Goal: Task Accomplishment & Management: Manage account settings

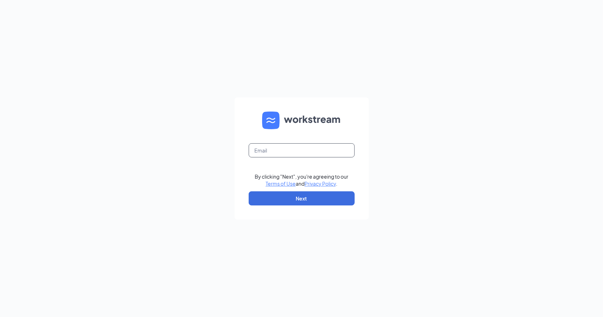
click at [286, 153] on input "text" at bounding box center [302, 150] width 106 height 14
type input "cleolover1@hotmail.com"
click at [301, 200] on button "Next" at bounding box center [302, 198] width 106 height 14
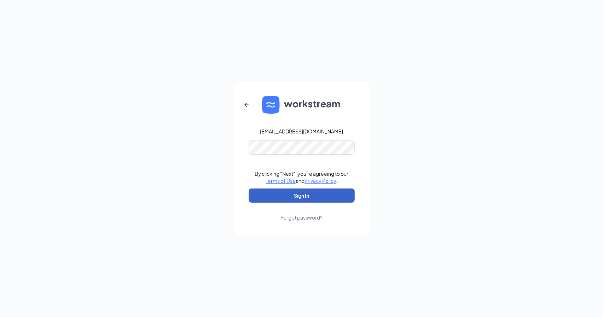
click at [316, 195] on button "Sign In" at bounding box center [302, 196] width 106 height 14
click at [311, 192] on button "Sign In" at bounding box center [302, 196] width 106 height 14
click at [280, 198] on button "Sign In" at bounding box center [302, 196] width 106 height 14
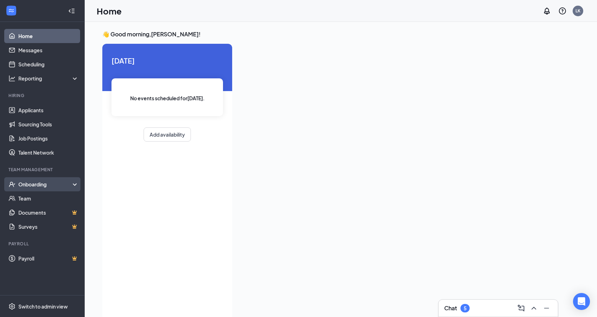
click at [45, 183] on div "Onboarding" at bounding box center [45, 184] width 54 height 7
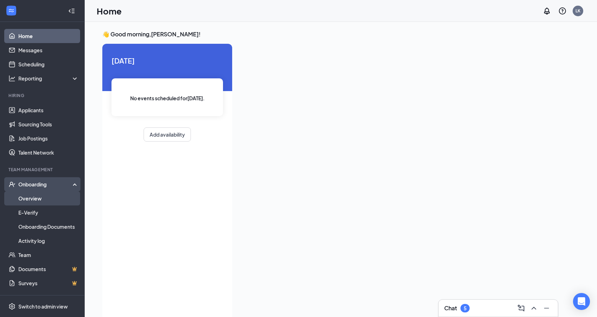
click at [44, 197] on link "Overview" at bounding box center [48, 198] width 60 height 14
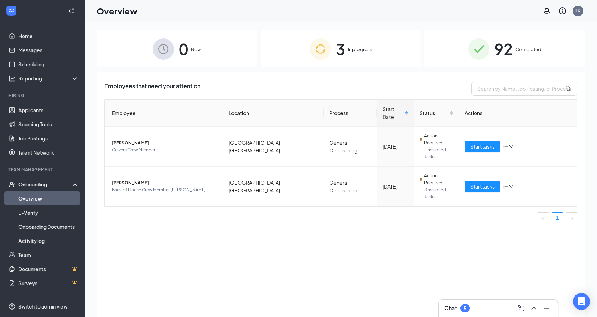
click at [529, 47] on span "Completed" at bounding box center [529, 49] width 26 height 7
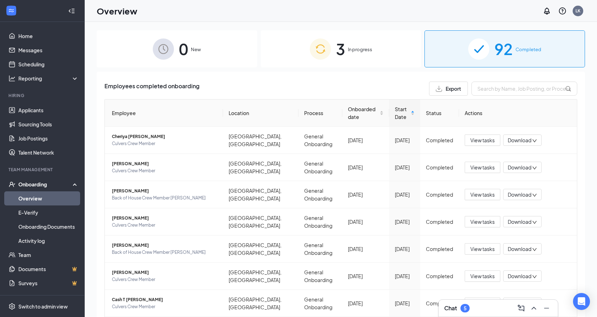
click at [354, 53] on div "3 In progress" at bounding box center [341, 48] width 161 height 37
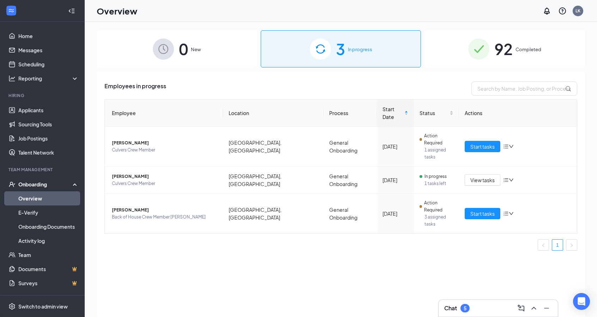
click at [508, 45] on span "92" at bounding box center [504, 49] width 18 height 24
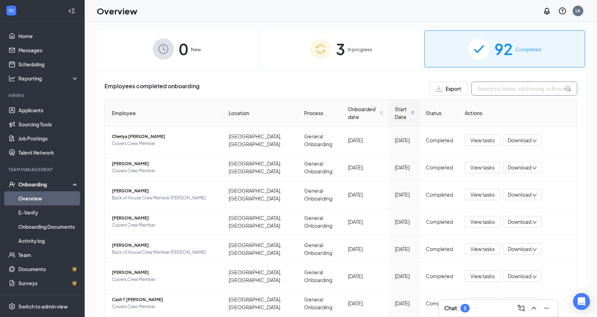
click at [512, 88] on input "text" at bounding box center [525, 89] width 106 height 14
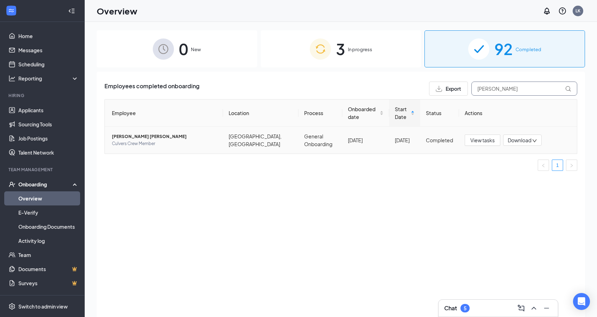
type input "kenn"
click at [152, 133] on span "Kenneth S Portillo Rodriguez" at bounding box center [165, 136] width 106 height 7
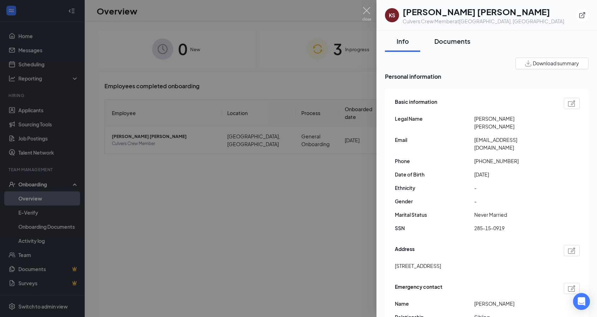
click at [465, 41] on div "Documents" at bounding box center [453, 41] width 36 height 9
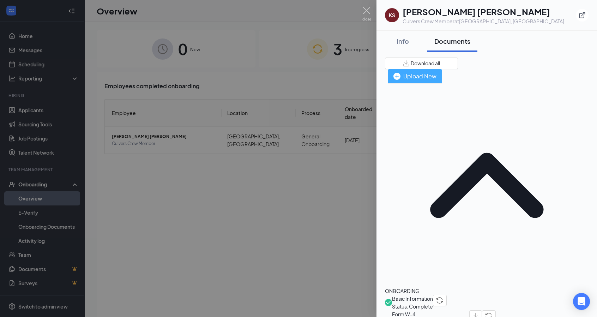
click at [437, 72] on div "Upload New" at bounding box center [415, 76] width 43 height 9
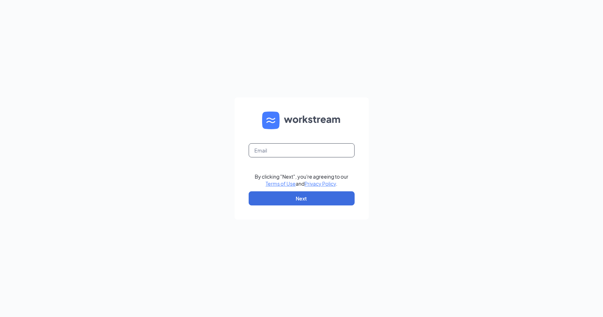
click at [270, 155] on input "text" at bounding box center [302, 150] width 106 height 14
type input "cleolover1@hotmail.com"
click at [303, 197] on button "Next" at bounding box center [302, 198] width 106 height 14
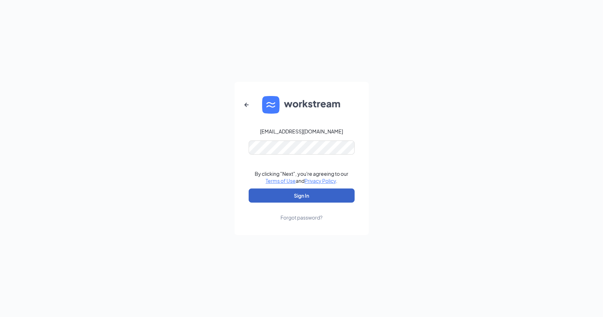
click at [317, 197] on button "Sign In" at bounding box center [302, 196] width 106 height 14
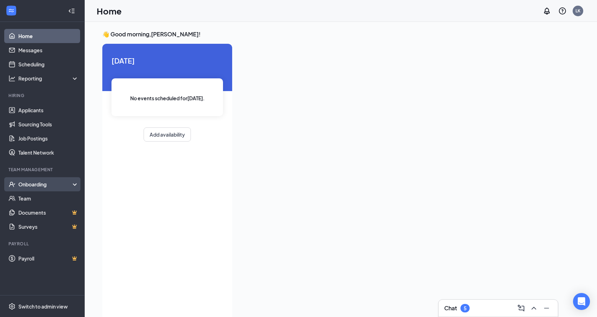
click at [44, 184] on div "Onboarding" at bounding box center [45, 184] width 54 height 7
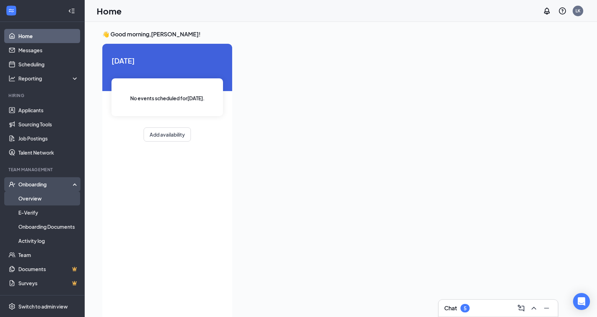
click at [44, 197] on link "Overview" at bounding box center [48, 198] width 60 height 14
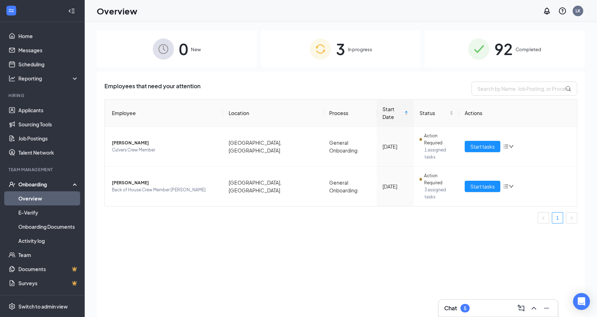
click at [513, 59] on span "92" at bounding box center [504, 49] width 18 height 24
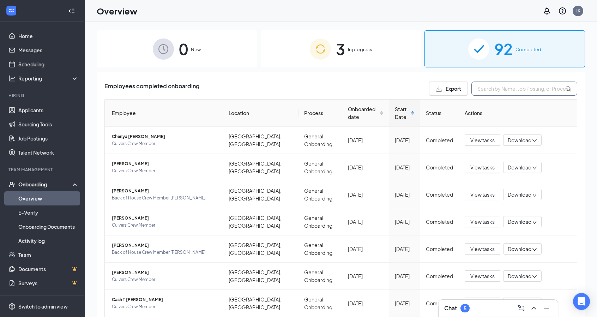
click at [506, 90] on input "text" at bounding box center [525, 89] width 106 height 14
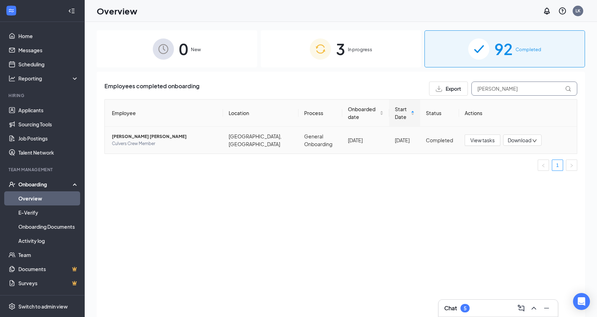
type input "kenn"
click at [142, 140] on span "Culvers Crew Member" at bounding box center [165, 143] width 106 height 7
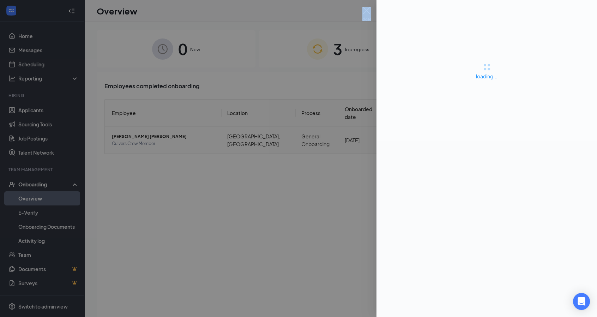
click at [142, 133] on div at bounding box center [298, 158] width 597 height 317
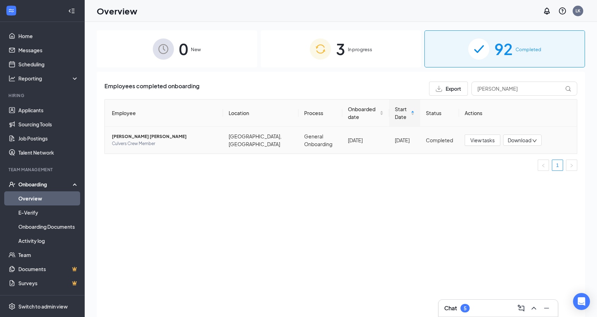
click at [145, 140] on span "Culvers Crew Member" at bounding box center [165, 143] width 106 height 7
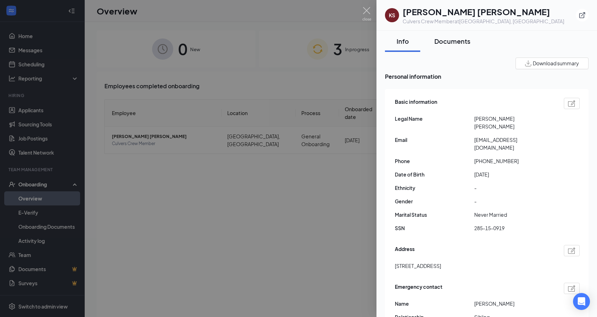
click at [465, 40] on div "Documents" at bounding box center [453, 41] width 36 height 9
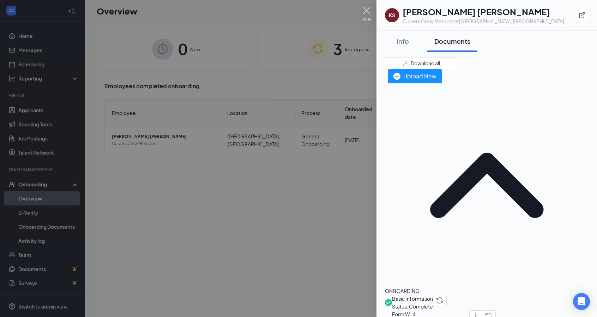
click at [368, 8] on img at bounding box center [367, 14] width 9 height 14
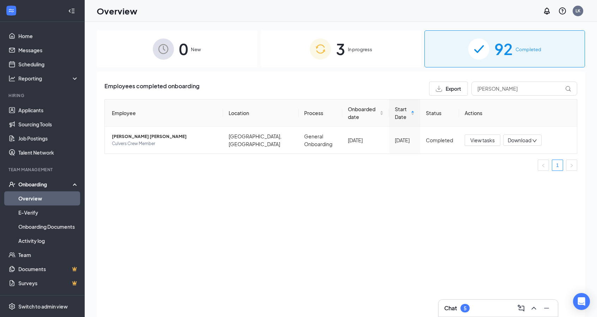
click at [376, 47] on div "3 In progress" at bounding box center [341, 48] width 161 height 37
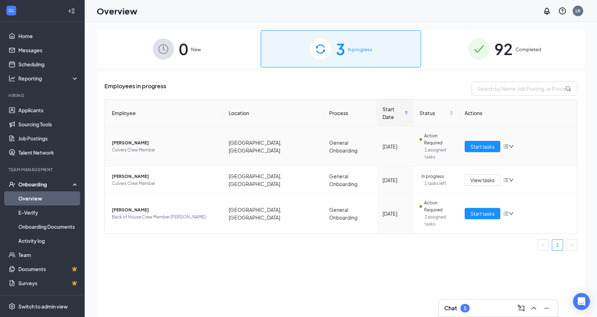
click at [175, 147] on span "Culvers Crew Member" at bounding box center [165, 150] width 106 height 7
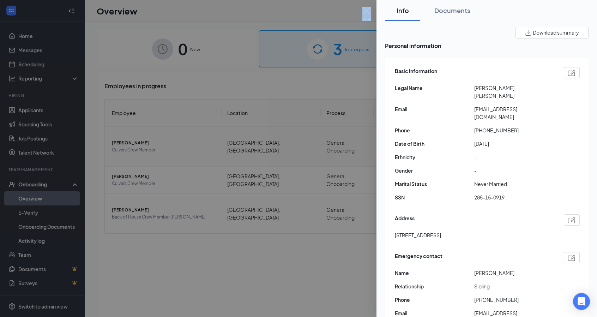
click at [175, 131] on div at bounding box center [298, 158] width 597 height 317
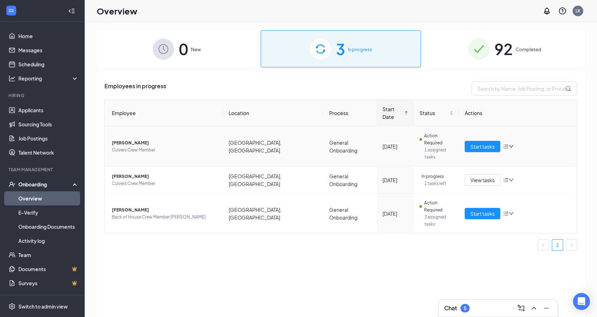
click at [133, 139] on span "[PERSON_NAME]" at bounding box center [165, 142] width 106 height 7
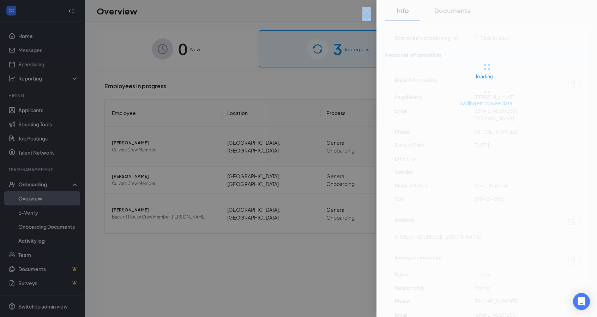
click at [133, 130] on div at bounding box center [298, 158] width 597 height 317
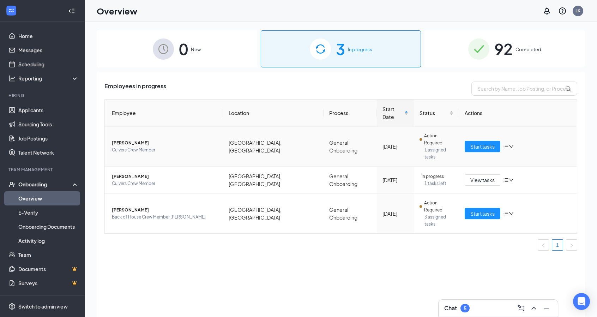
click at [133, 139] on span "[PERSON_NAME]" at bounding box center [165, 142] width 106 height 7
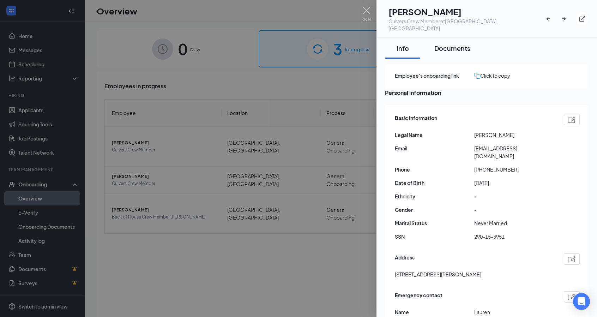
click at [464, 44] on div "Documents" at bounding box center [453, 48] width 36 height 9
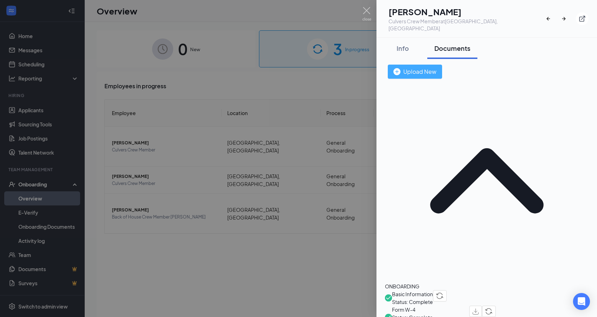
click at [437, 67] on div "Upload New" at bounding box center [415, 71] width 43 height 9
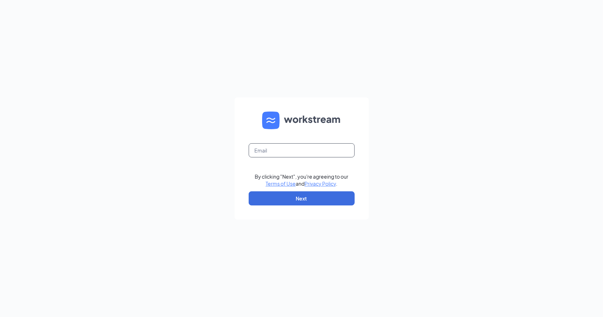
click at [274, 149] on input "text" at bounding box center [302, 150] width 106 height 14
type input "cleolover1@hotmail.com"
click at [287, 197] on button "Next" at bounding box center [302, 198] width 106 height 14
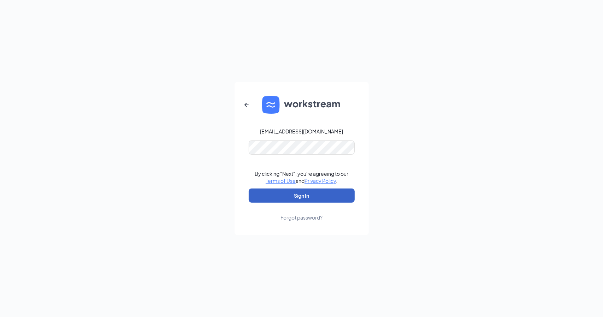
click at [310, 198] on button "Sign In" at bounding box center [302, 196] width 106 height 14
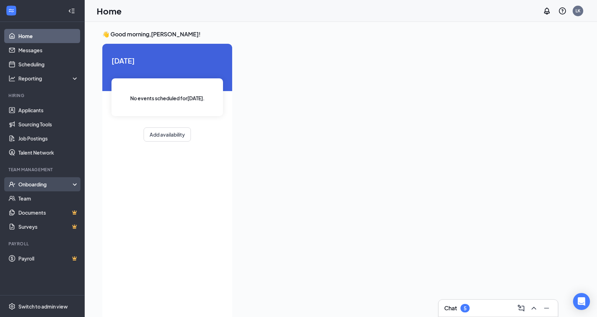
click at [52, 183] on div "Onboarding" at bounding box center [45, 184] width 54 height 7
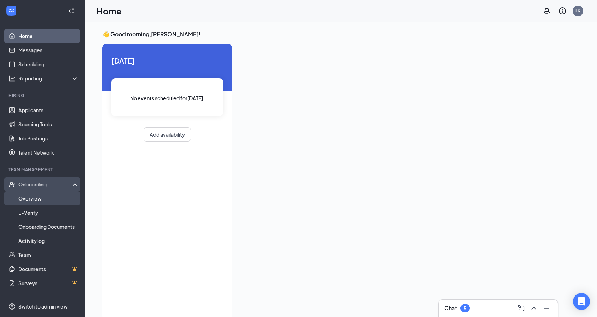
click at [49, 196] on link "Overview" at bounding box center [48, 198] width 60 height 14
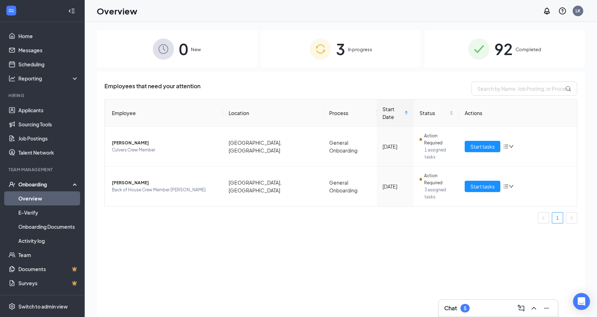
click at [532, 47] on span "Completed" at bounding box center [529, 49] width 26 height 7
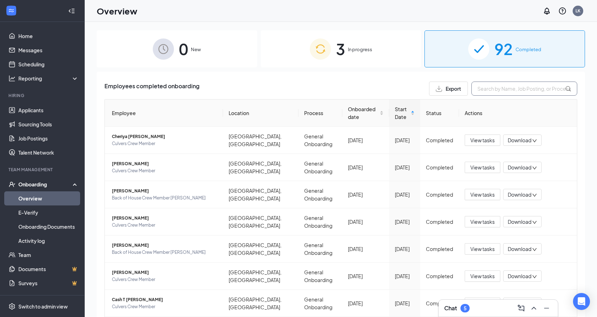
click at [486, 91] on input "text" at bounding box center [525, 89] width 106 height 14
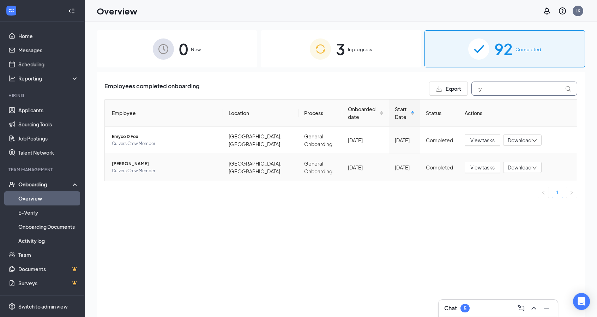
type input "ry"
click at [137, 167] on span "Culvers Crew Member" at bounding box center [165, 170] width 106 height 7
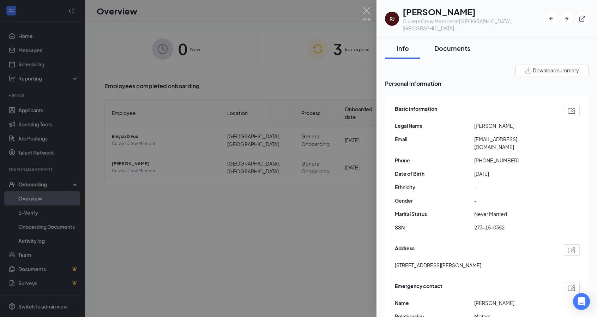
click at [442, 44] on div "Documents" at bounding box center [453, 48] width 36 height 9
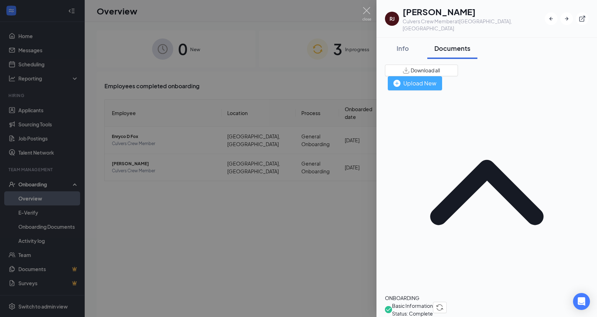
click at [437, 79] on div "Upload New" at bounding box center [415, 83] width 43 height 9
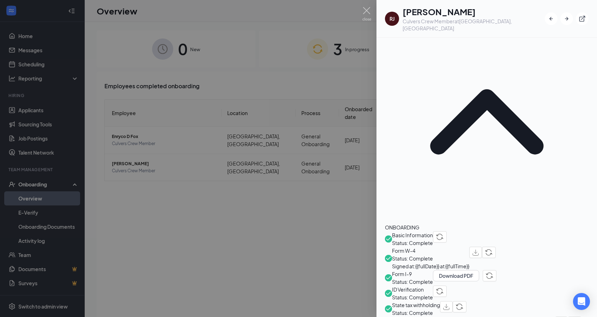
scroll to position [80, 0]
